Goal: Transaction & Acquisition: Subscribe to service/newsletter

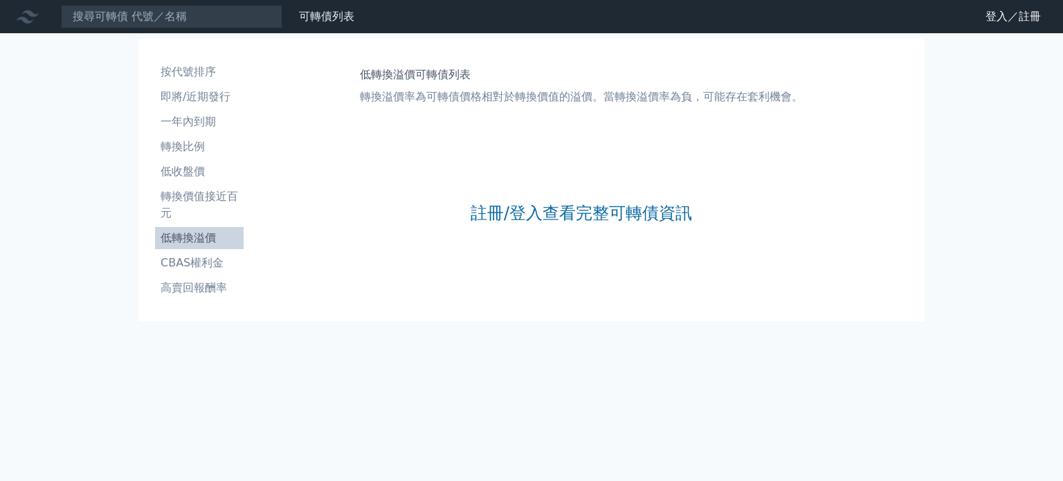
click at [509, 217] on link "註冊/登入查看完整可轉債資訊" at bounding box center [580, 213] width 221 height 22
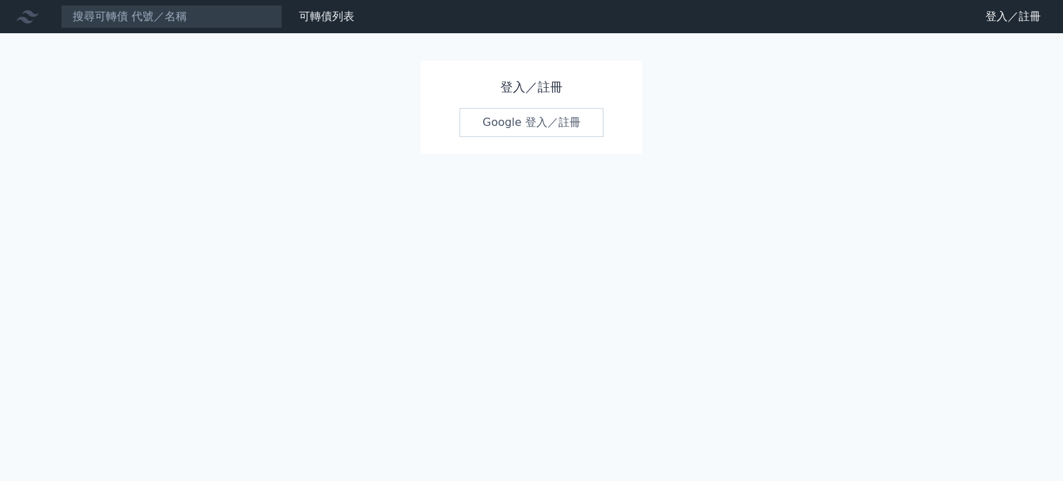
click at [504, 127] on link "Google 登入／註冊" at bounding box center [531, 122] width 144 height 29
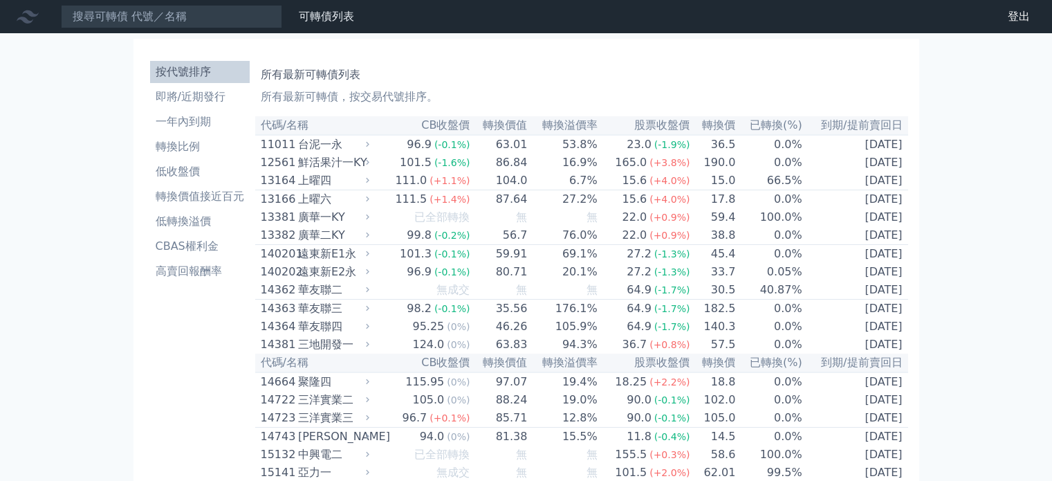
click at [214, 244] on li "CBAS權利金" at bounding box center [200, 246] width 100 height 17
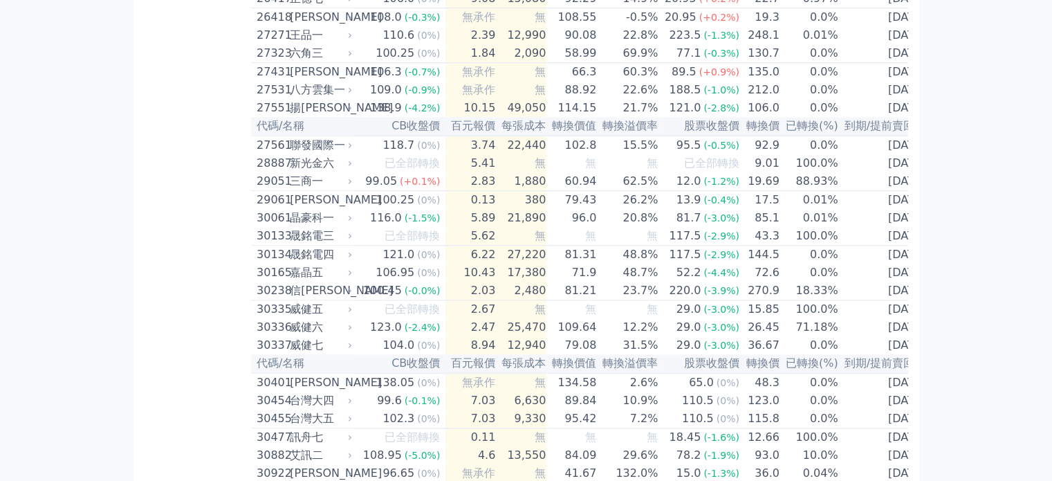
scroll to position [2305, 0]
